Goal: Task Accomplishment & Management: Complete application form

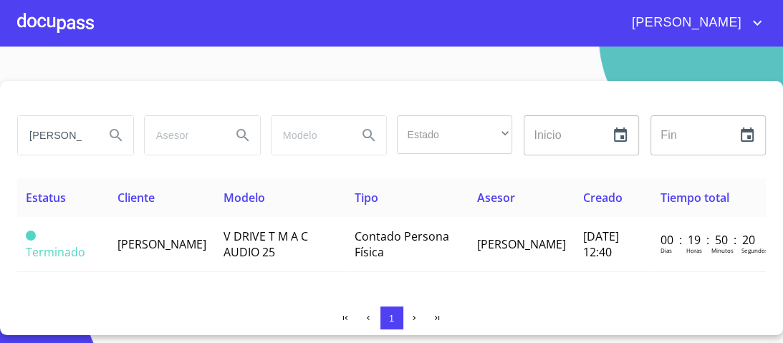
drag, startPoint x: 85, startPoint y: 133, endPoint x: 0, endPoint y: 138, distance: 84.7
click at [0, 138] on div "[PERSON_NAME] Estado ​ ​ Inicio ​ Fin ​ Estatus Cliente Modelo Tipo Asesor Crea…" at bounding box center [391, 208] width 783 height 254
drag, startPoint x: 91, startPoint y: 143, endPoint x: 80, endPoint y: 141, distance: 11.0
click at [59, 138] on input "[PERSON_NAME]" at bounding box center [55, 135] width 75 height 39
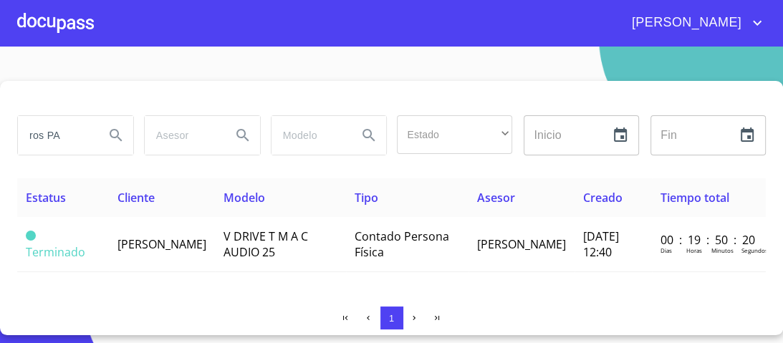
scroll to position [0, 0]
type input "r"
type input "R"
type input "[PERSON_NAME] [PERSON_NAME]"
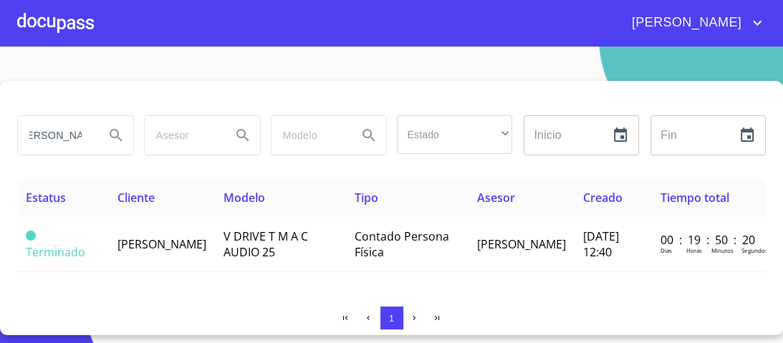
click at [106, 132] on button "Search" at bounding box center [116, 135] width 34 height 34
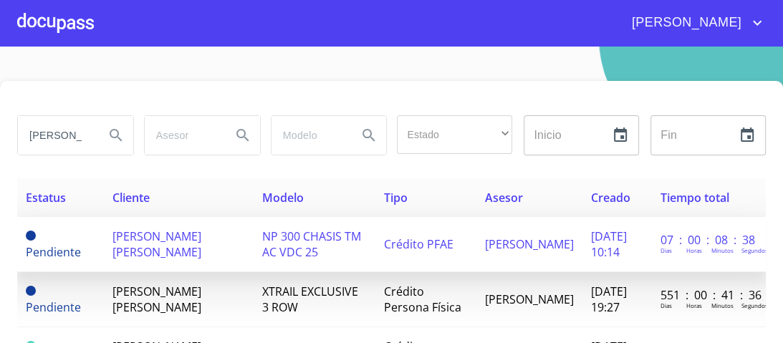
click at [321, 238] on span "NP 300 CHASIS TM AC VDC 25" at bounding box center [311, 245] width 99 height 32
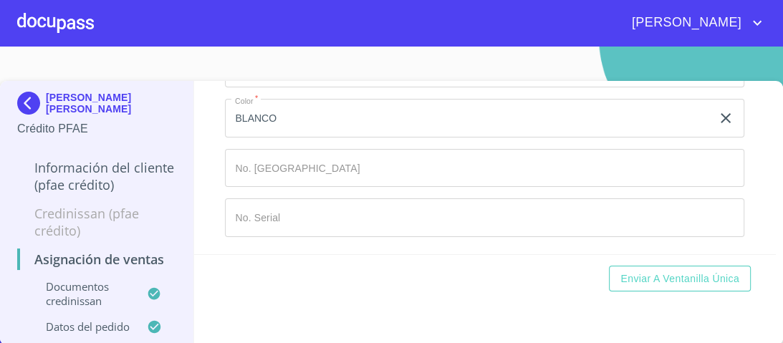
scroll to position [1047, 0]
click at [255, 166] on input "Marca   *" at bounding box center [485, 168] width 520 height 39
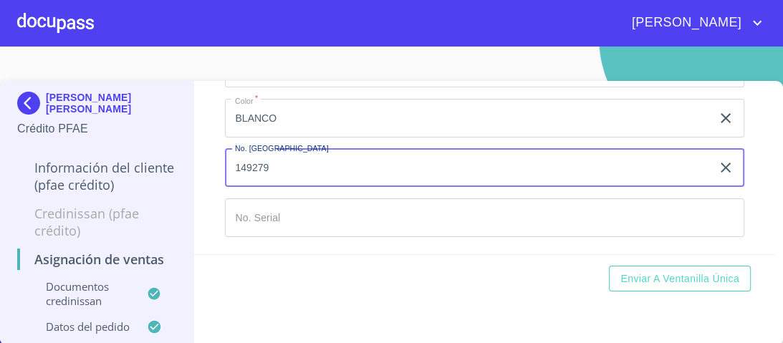
type input "149279"
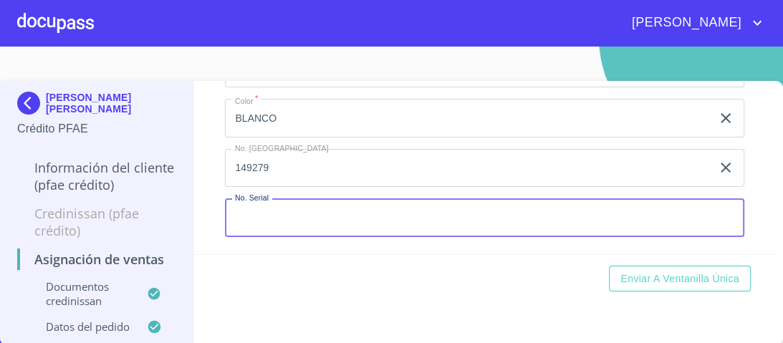
click at [275, 218] on input "Marca   *" at bounding box center [485, 218] width 520 height 39
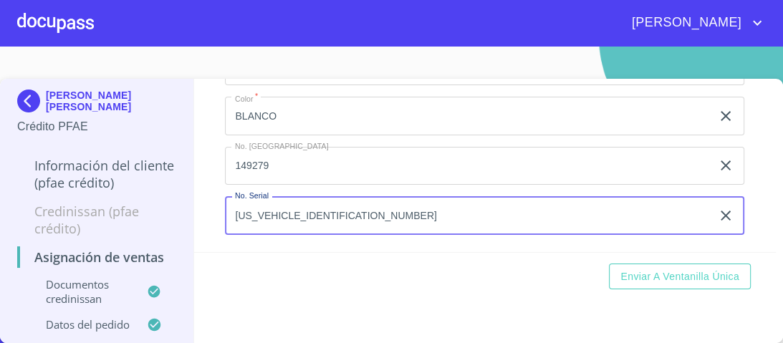
scroll to position [0, 0]
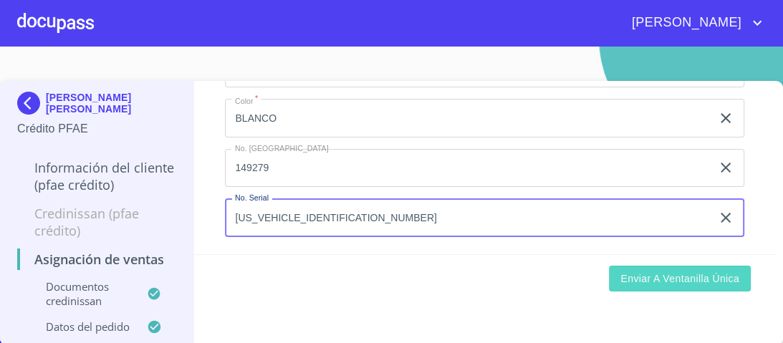
type input "[US_VEHICLE_IDENTIFICATION_NUMBER]"
click at [660, 281] on span "Enviar a Ventanilla única" at bounding box center [680, 279] width 119 height 18
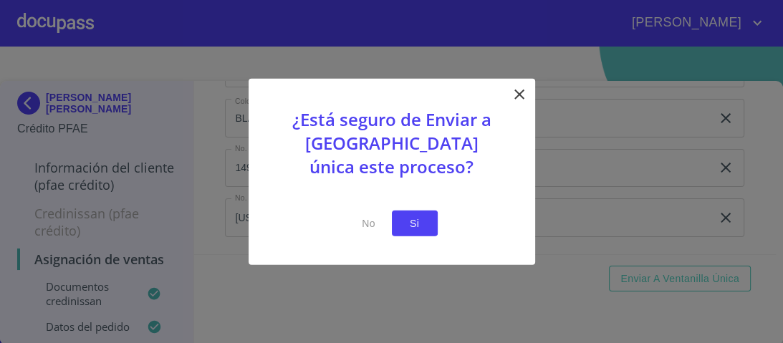
click at [424, 225] on span "Si" at bounding box center [415, 223] width 23 height 18
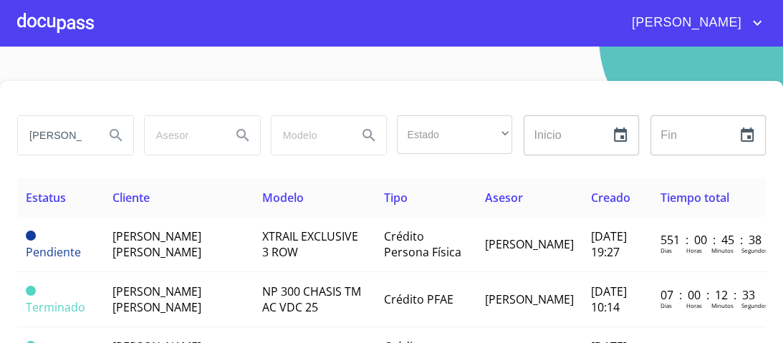
click at [85, 23] on div at bounding box center [55, 23] width 77 height 46
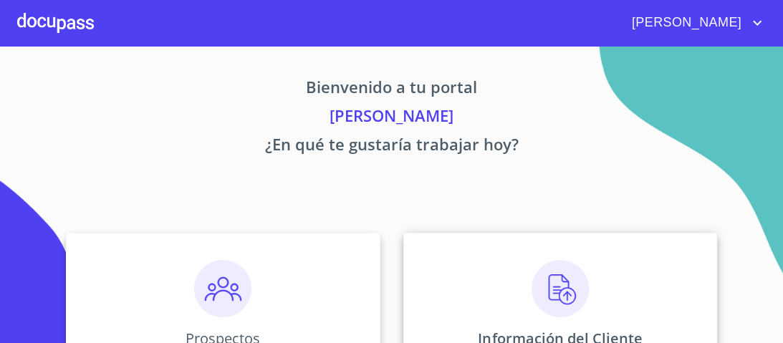
click at [546, 282] on img at bounding box center [560, 288] width 57 height 57
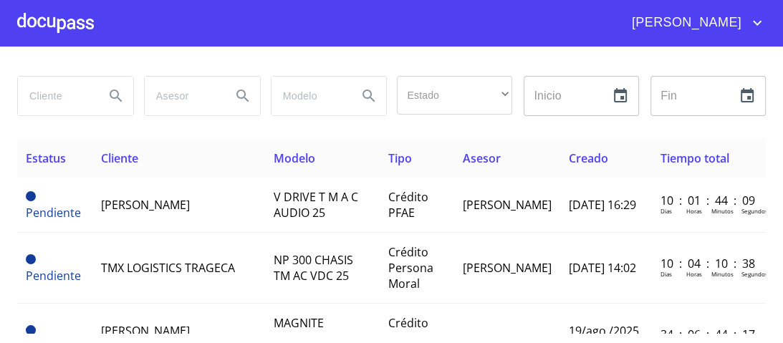
scroll to position [57, 0]
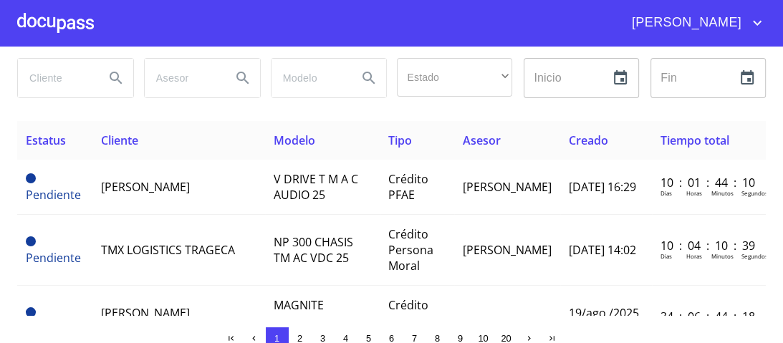
click at [57, 73] on input "search" at bounding box center [55, 78] width 75 height 39
type input "[PERSON_NAME] [PERSON_NAME]"
click at [122, 72] on icon "Search" at bounding box center [116, 78] width 17 height 17
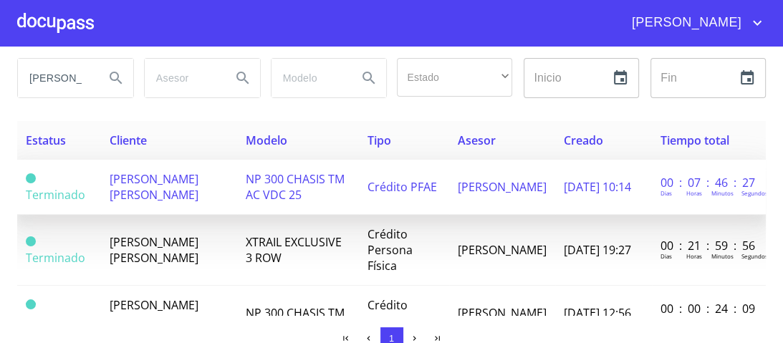
click at [297, 179] on span "NP 300 CHASIS TM AC VDC 25" at bounding box center [295, 187] width 99 height 32
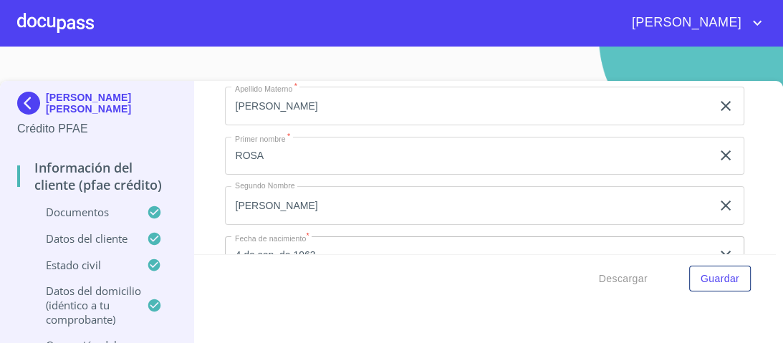
scroll to position [3727, 0]
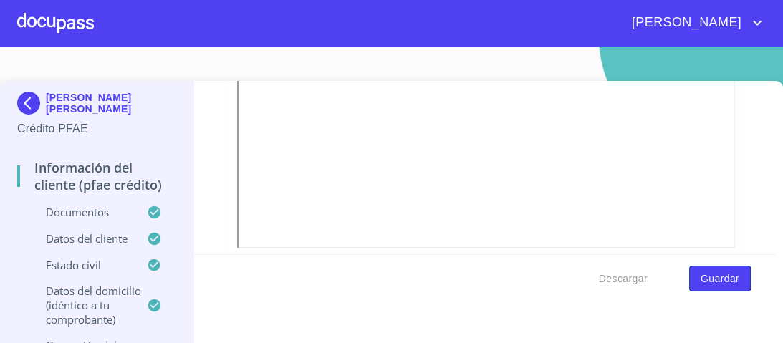
click at [716, 280] on span "Guardar" at bounding box center [720, 279] width 39 height 18
